Goal: Check status

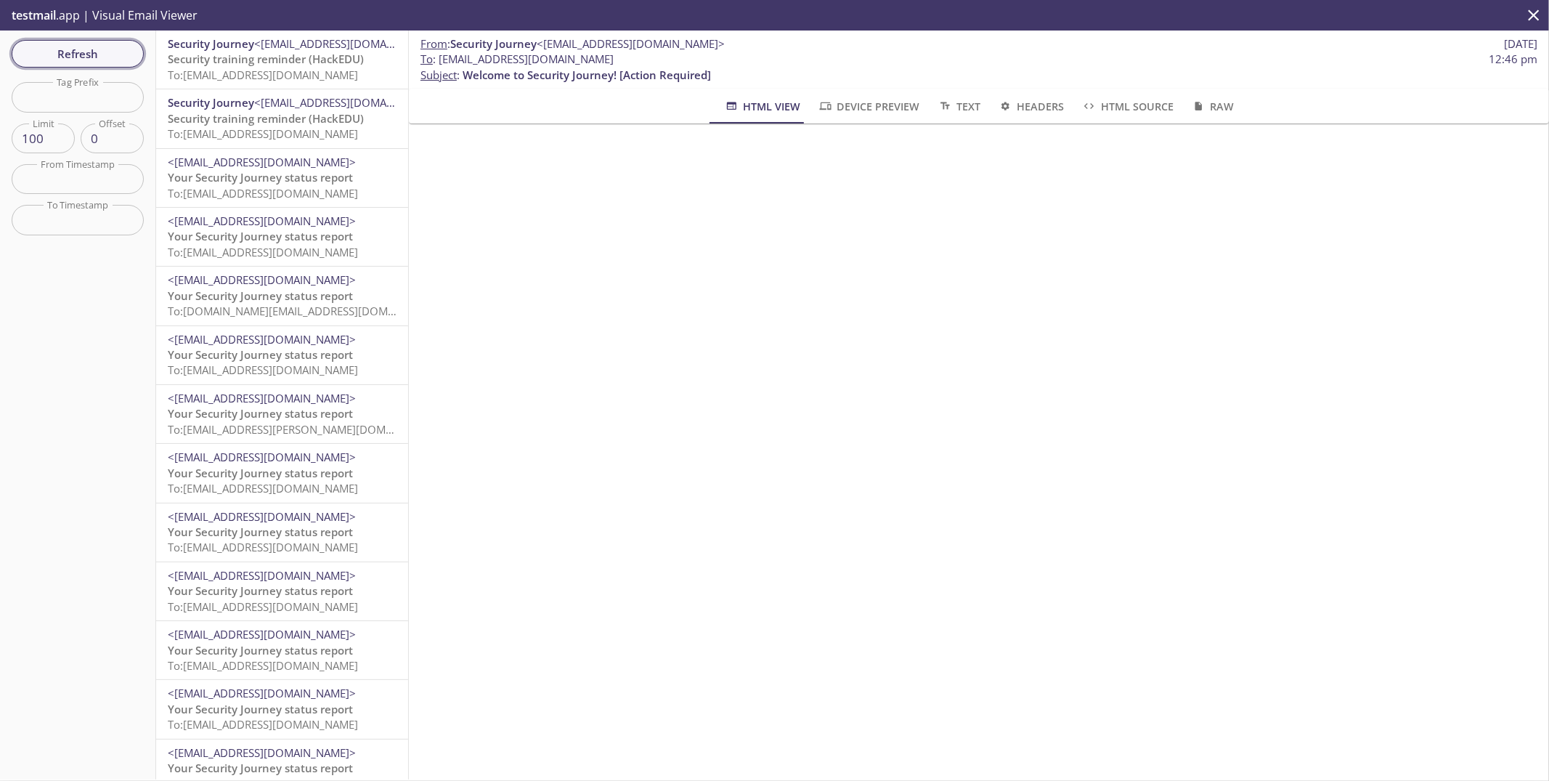
click at [96, 49] on span "Refresh" at bounding box center [77, 53] width 109 height 19
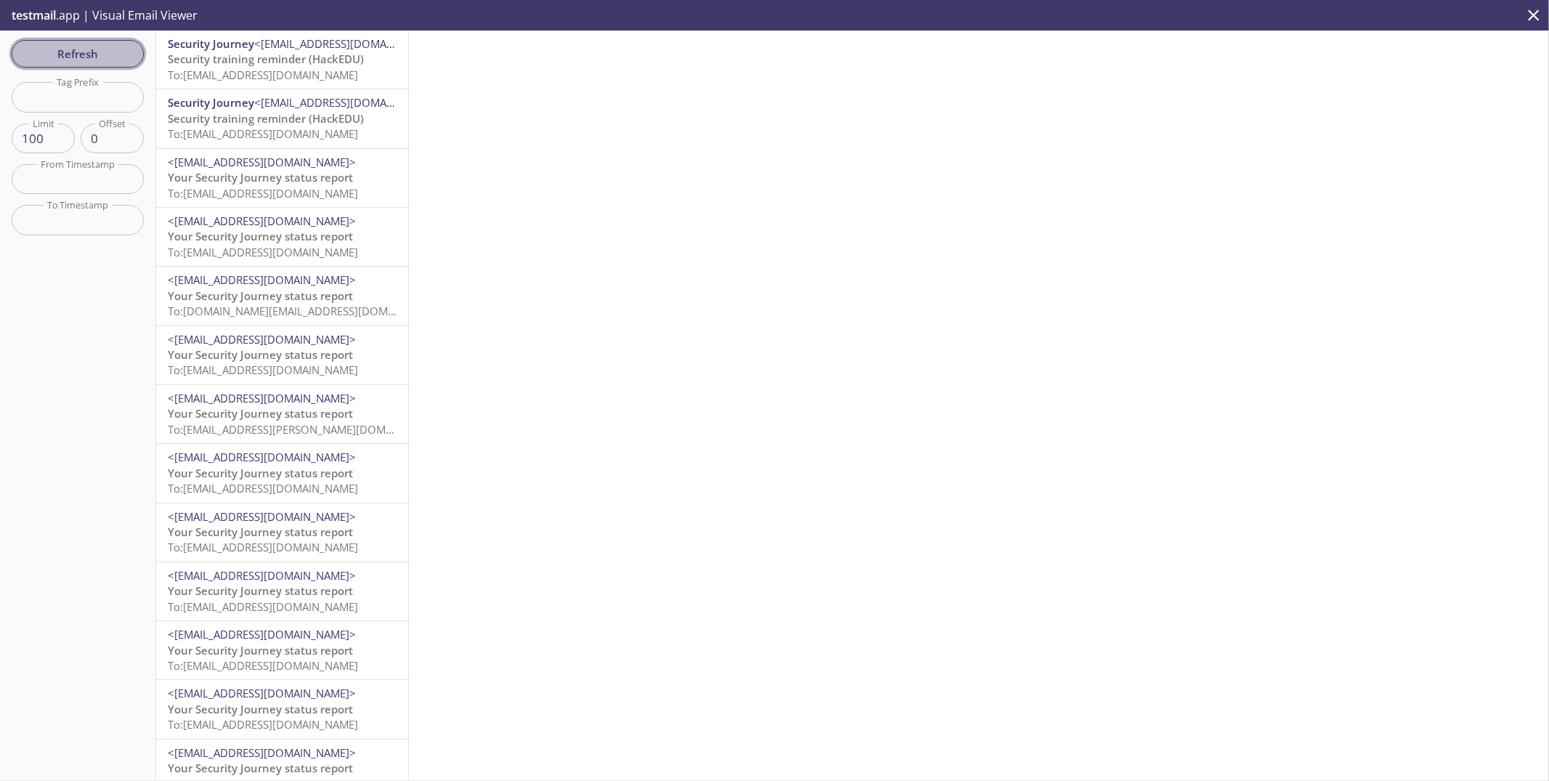
click at [96, 49] on span "Refresh" at bounding box center [77, 53] width 109 height 19
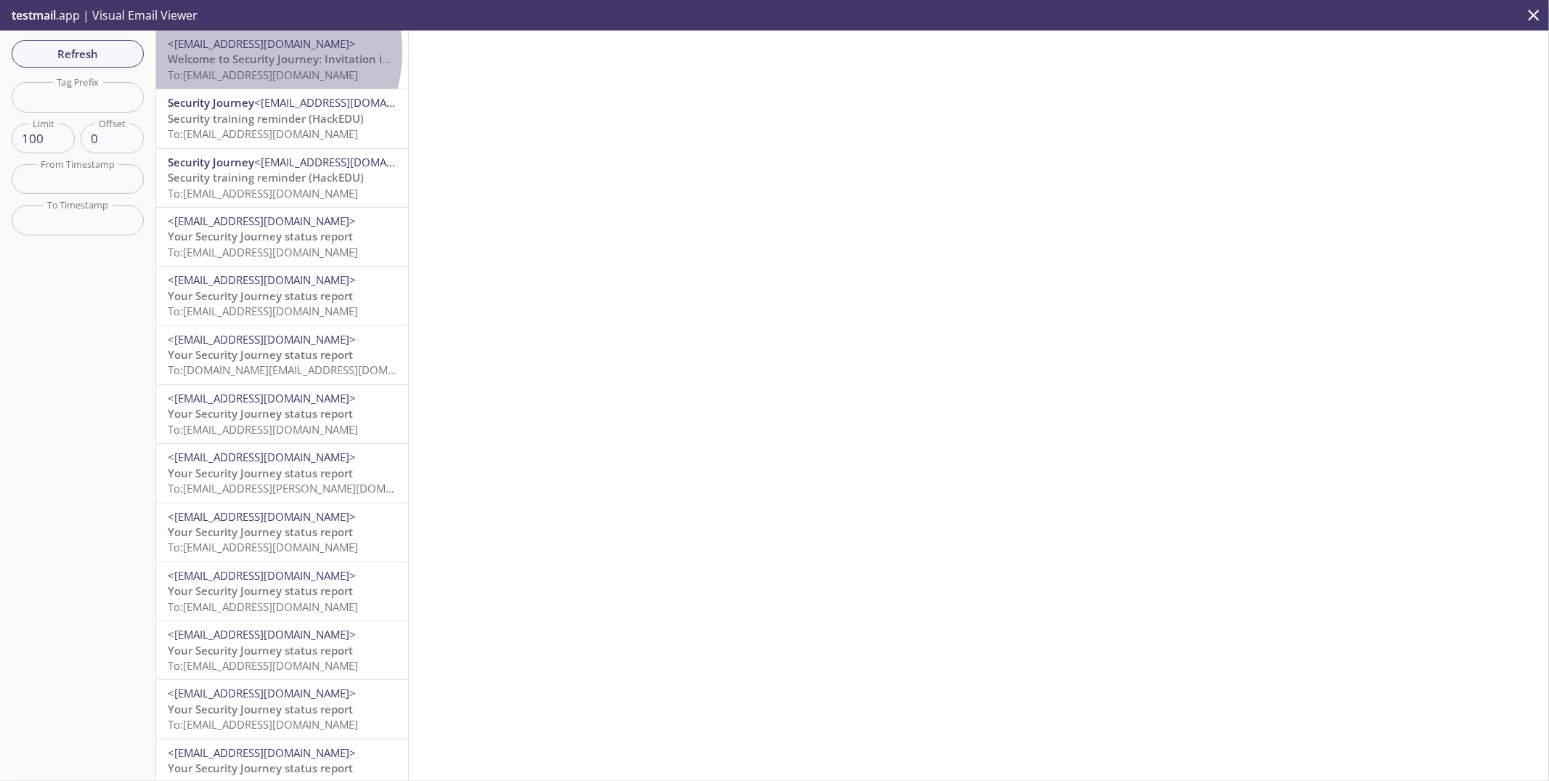
click at [248, 51] on span "<[EMAIL_ADDRESS][DOMAIN_NAME]>" at bounding box center [262, 43] width 188 height 15
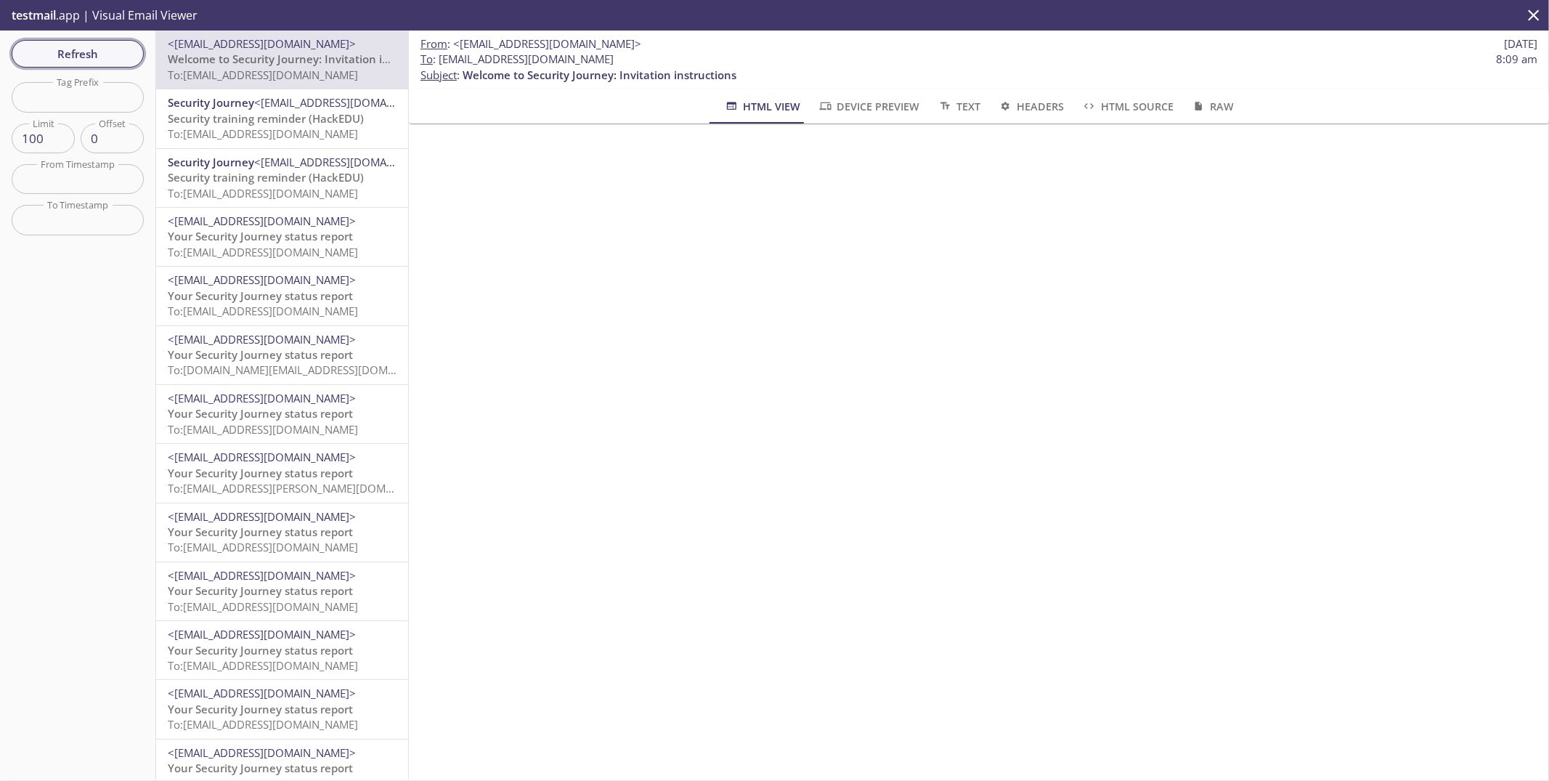
click at [104, 55] on span "Refresh" at bounding box center [77, 53] width 109 height 19
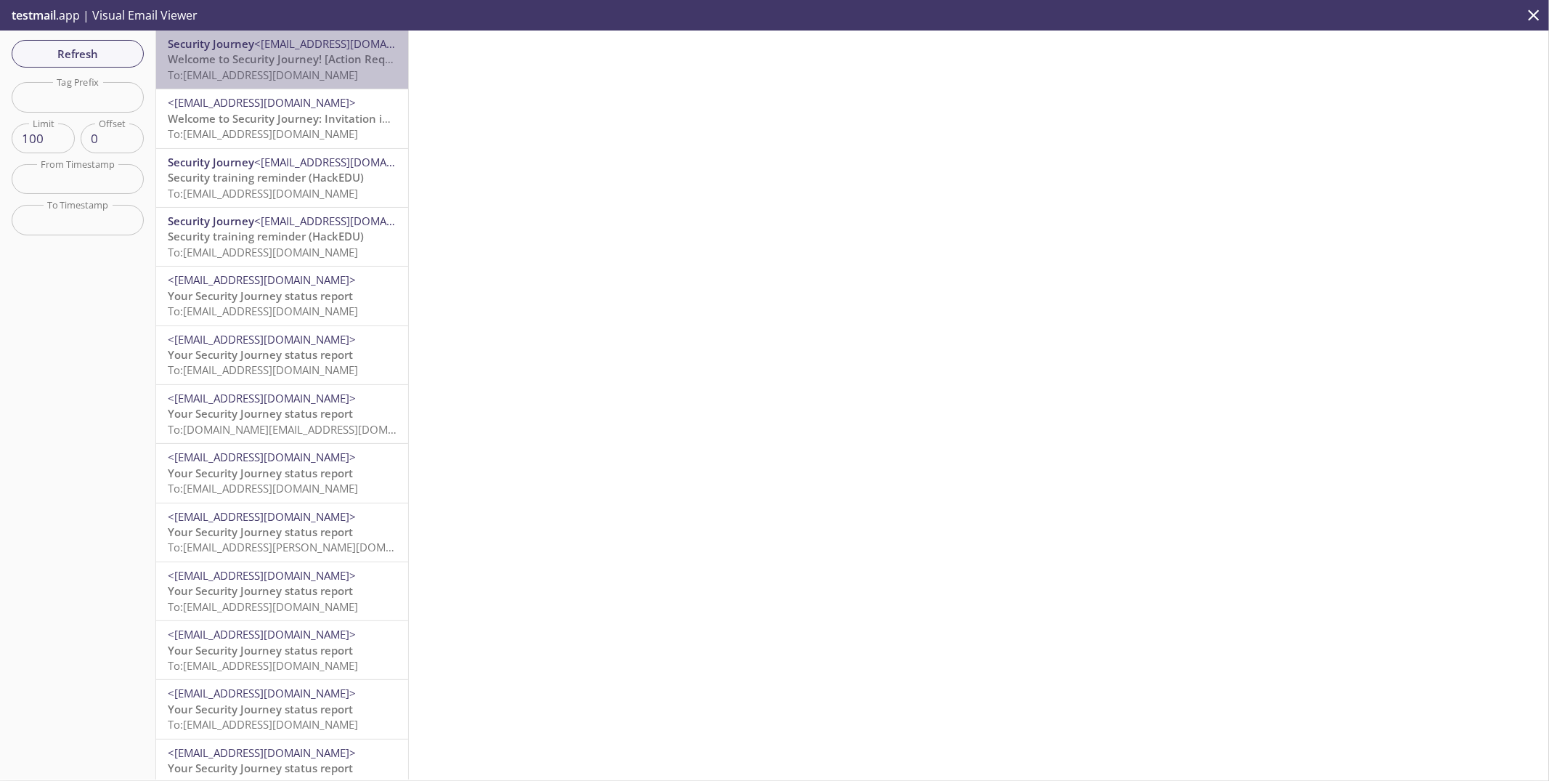
click at [282, 71] on span "To: [EMAIL_ADDRESS][DOMAIN_NAME]" at bounding box center [263, 75] width 190 height 15
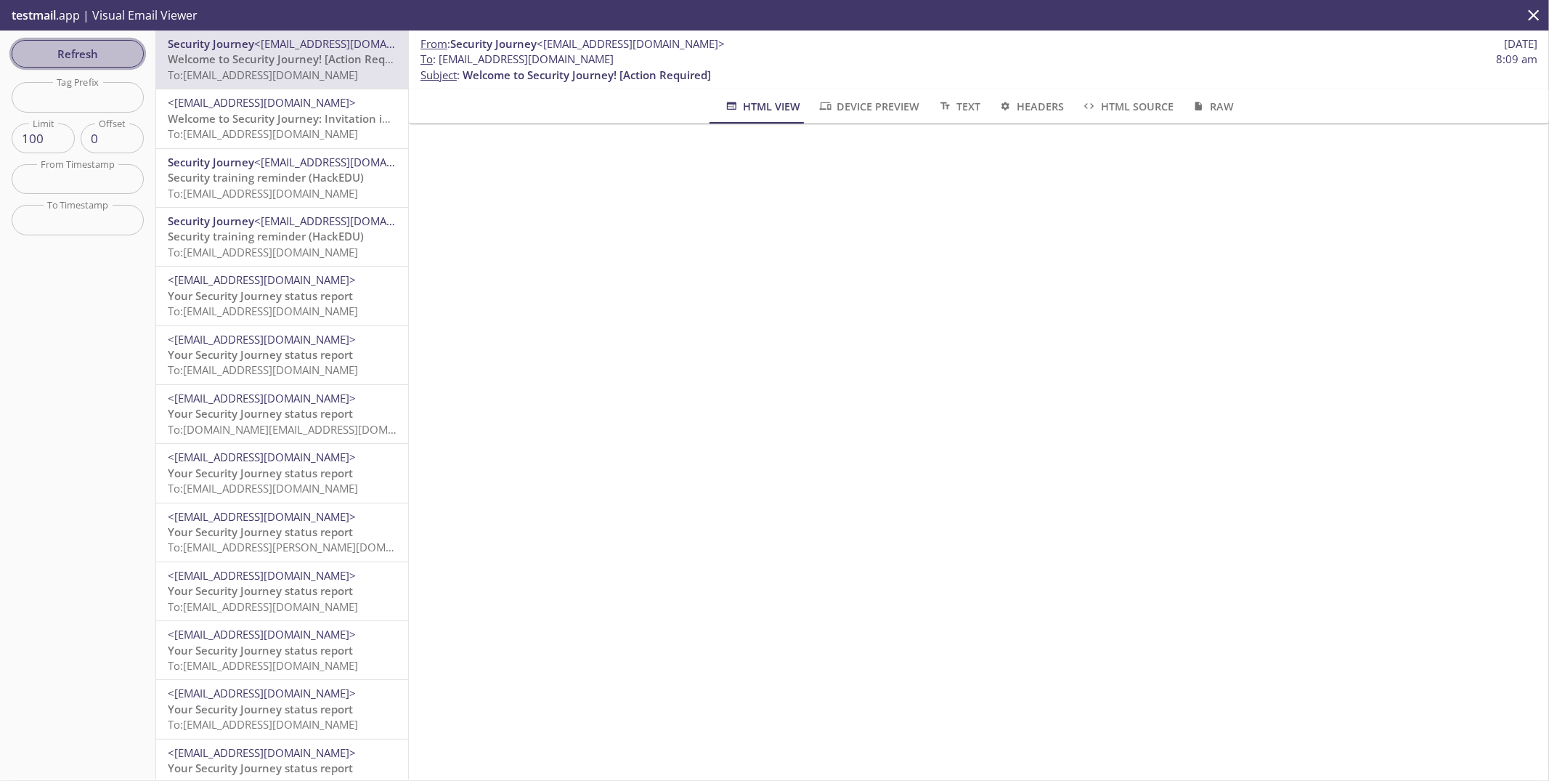
click at [68, 41] on button "Refresh" at bounding box center [78, 54] width 132 height 28
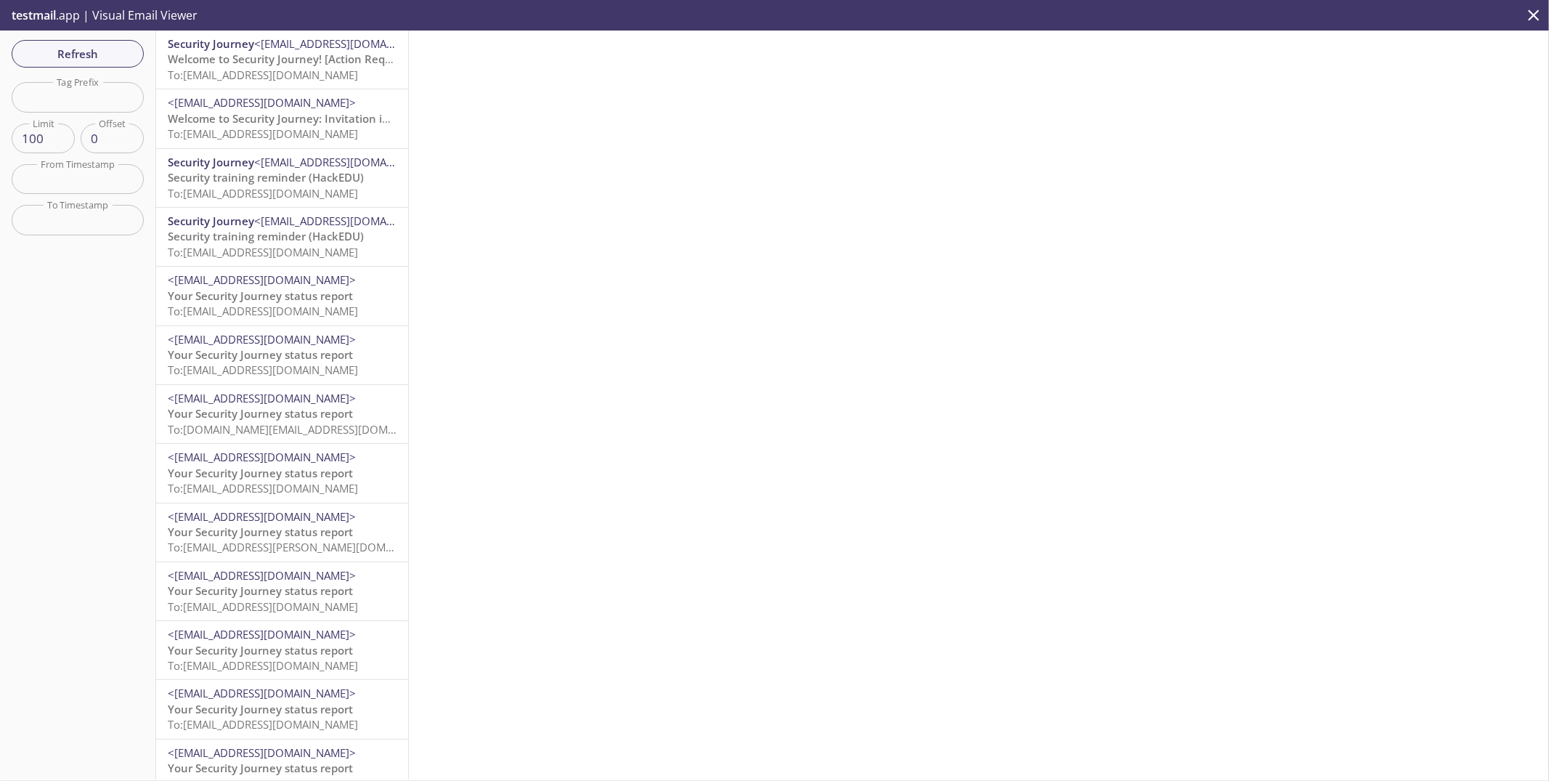
click at [278, 70] on span "To: [EMAIL_ADDRESS][DOMAIN_NAME]" at bounding box center [263, 75] width 190 height 15
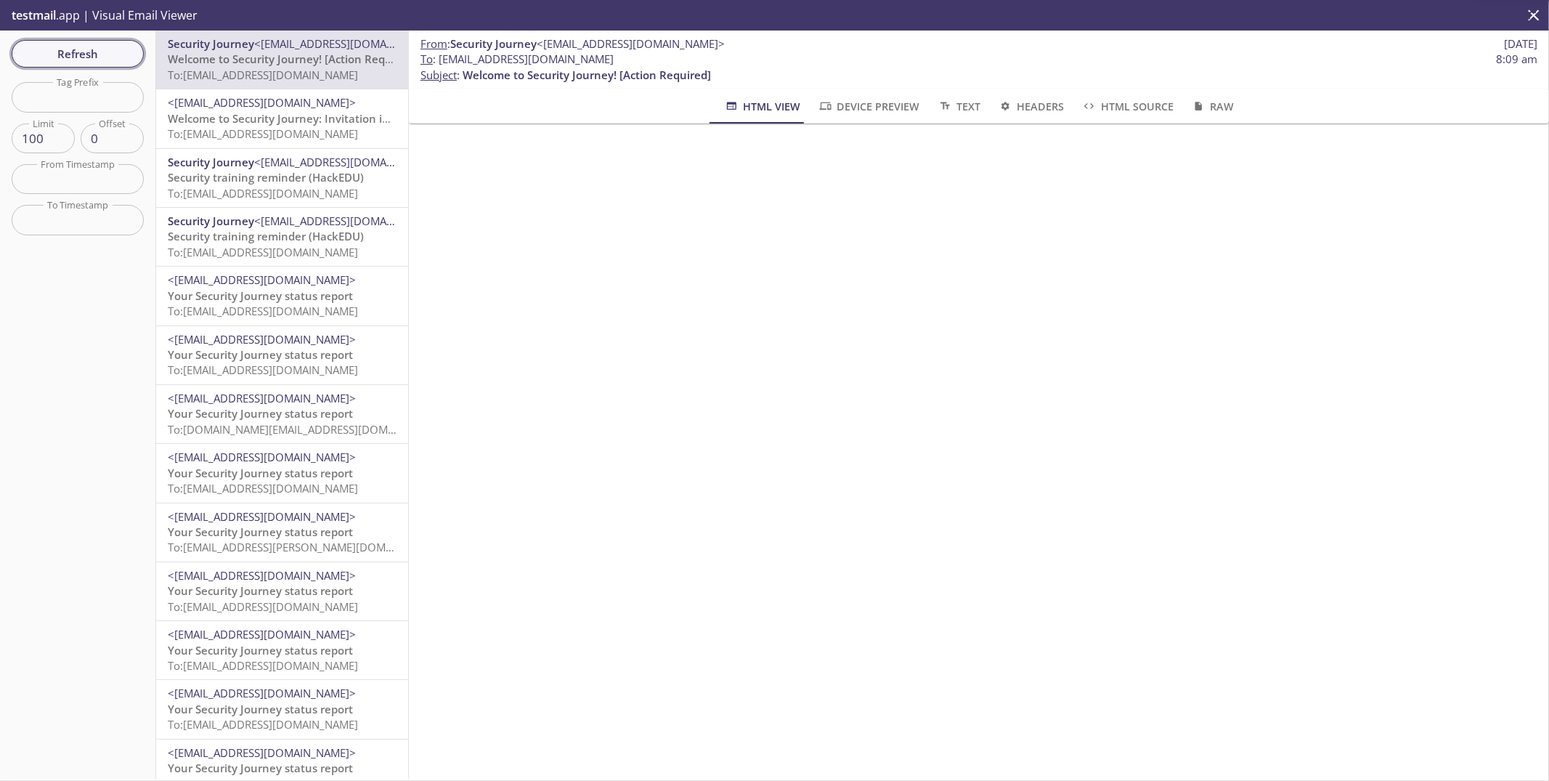
click at [85, 54] on span "Refresh" at bounding box center [77, 53] width 109 height 19
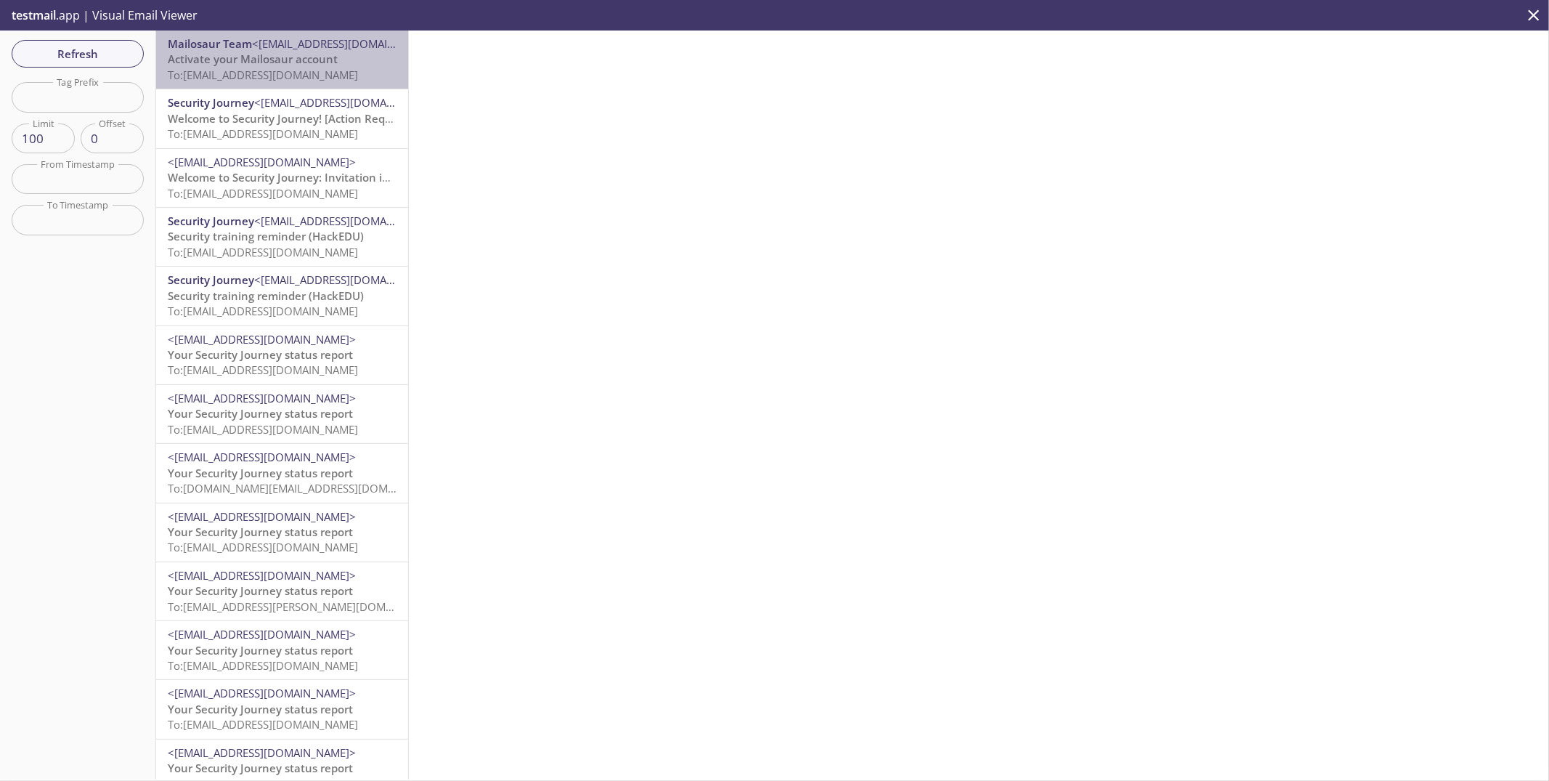
click at [331, 61] on span "Activate your Mailosaur account" at bounding box center [253, 59] width 170 height 15
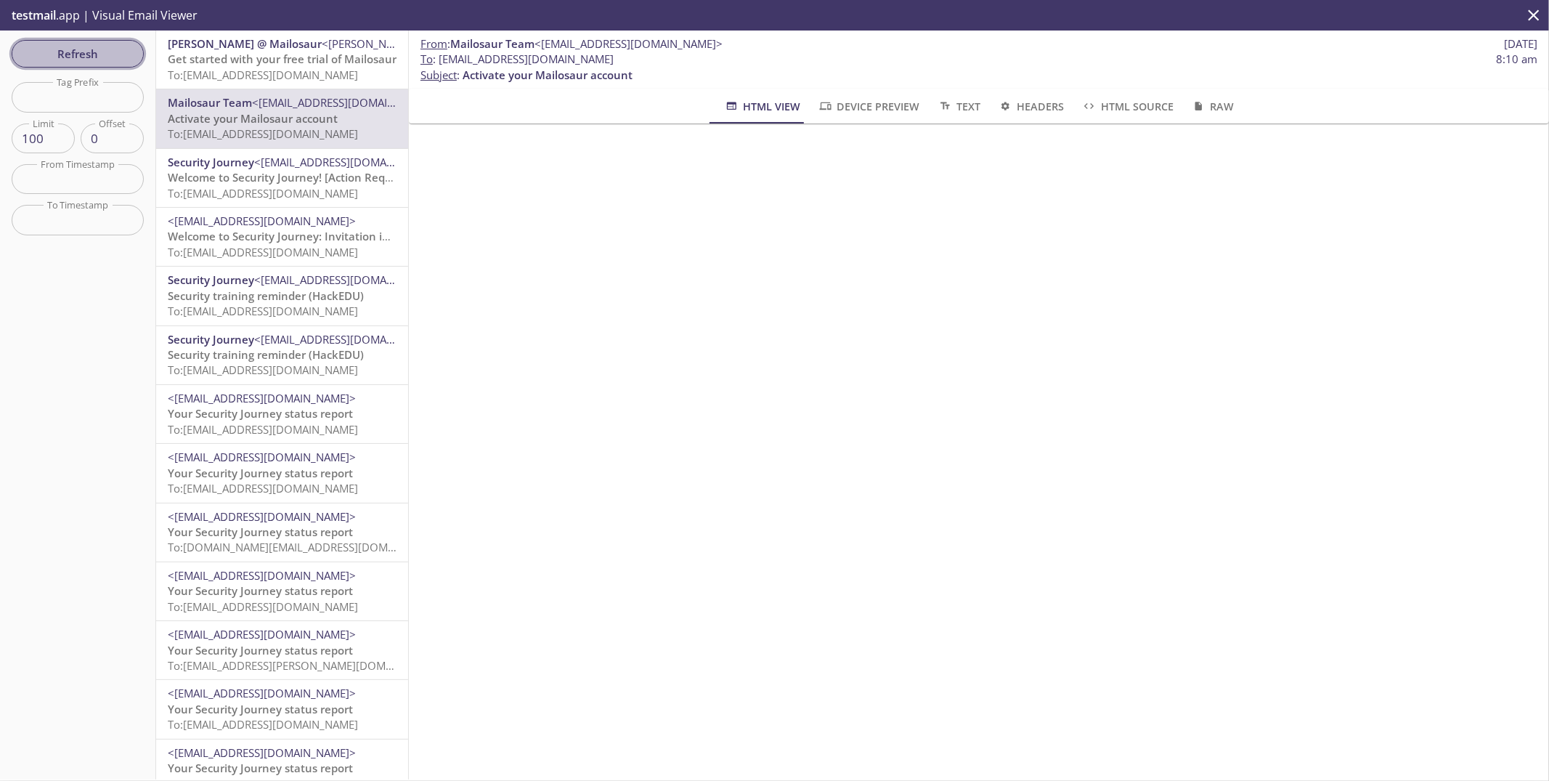
click at [99, 60] on span "Refresh" at bounding box center [77, 53] width 109 height 19
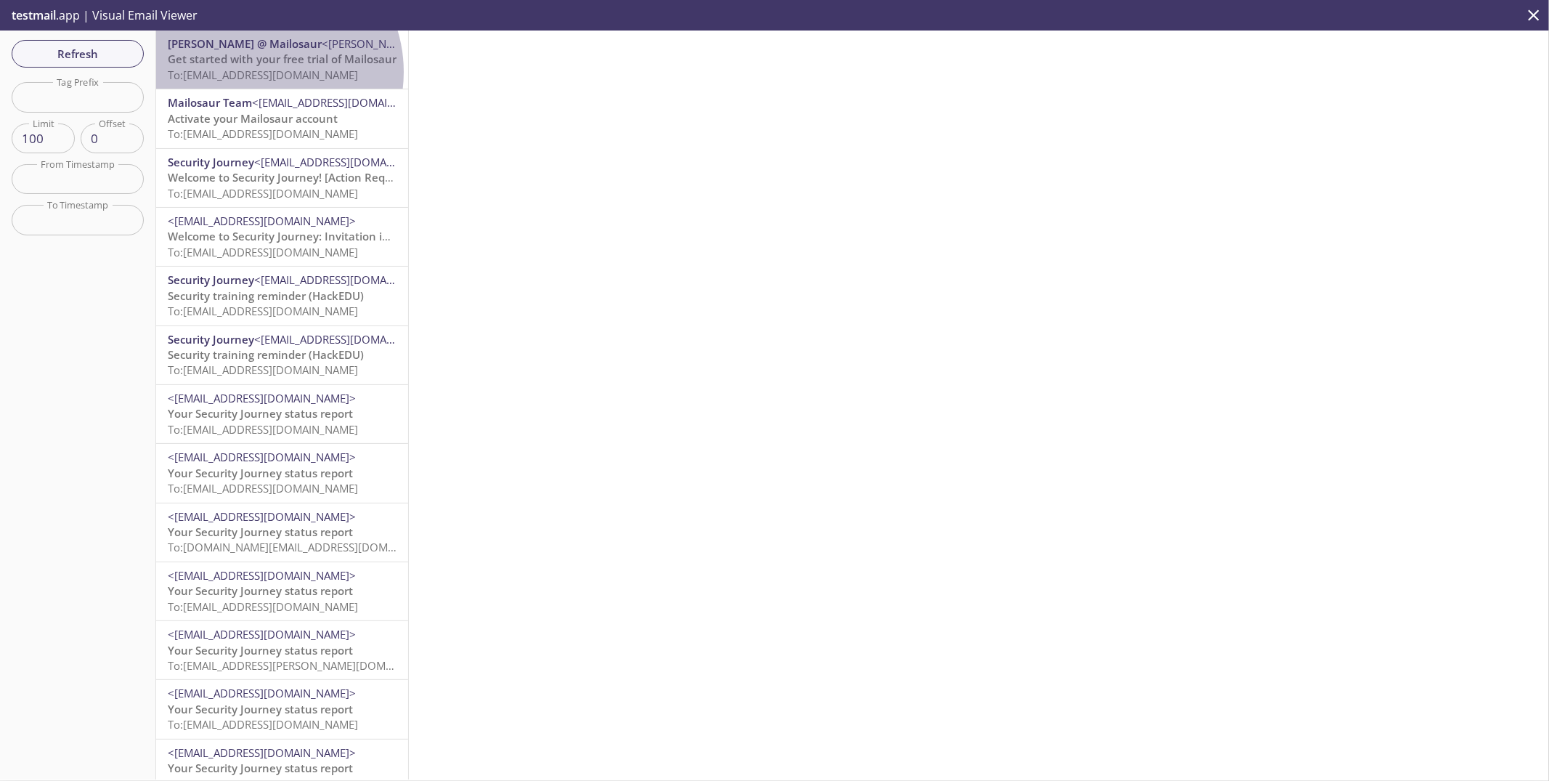
click at [261, 72] on span "To: [EMAIL_ADDRESS][DOMAIN_NAME]" at bounding box center [263, 75] width 190 height 15
